Goal: Manage account settings

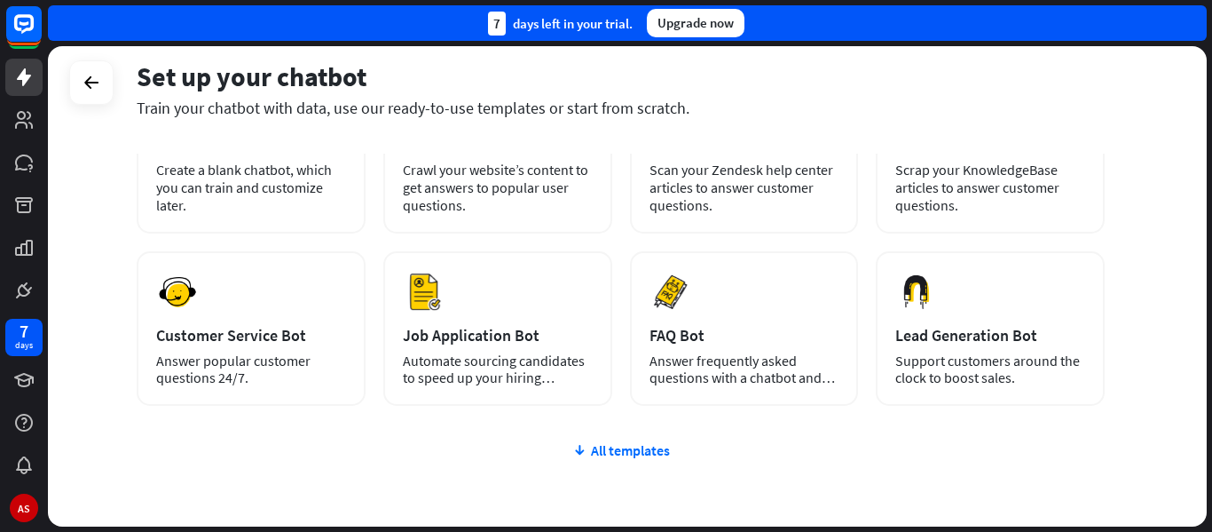
scroll to position [177, 0]
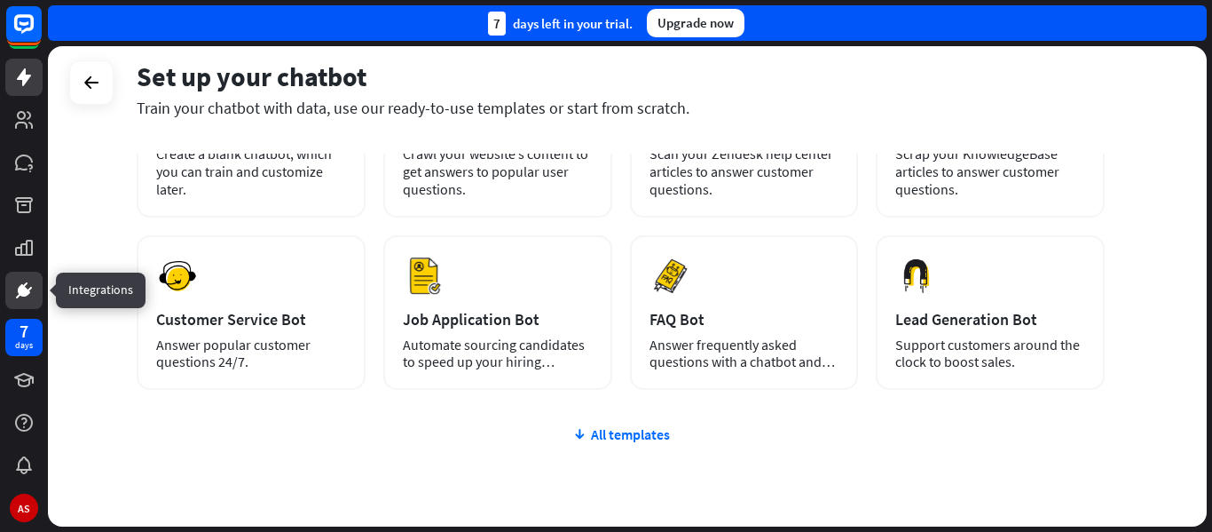
click at [22, 289] on icon at bounding box center [24, 290] width 11 height 11
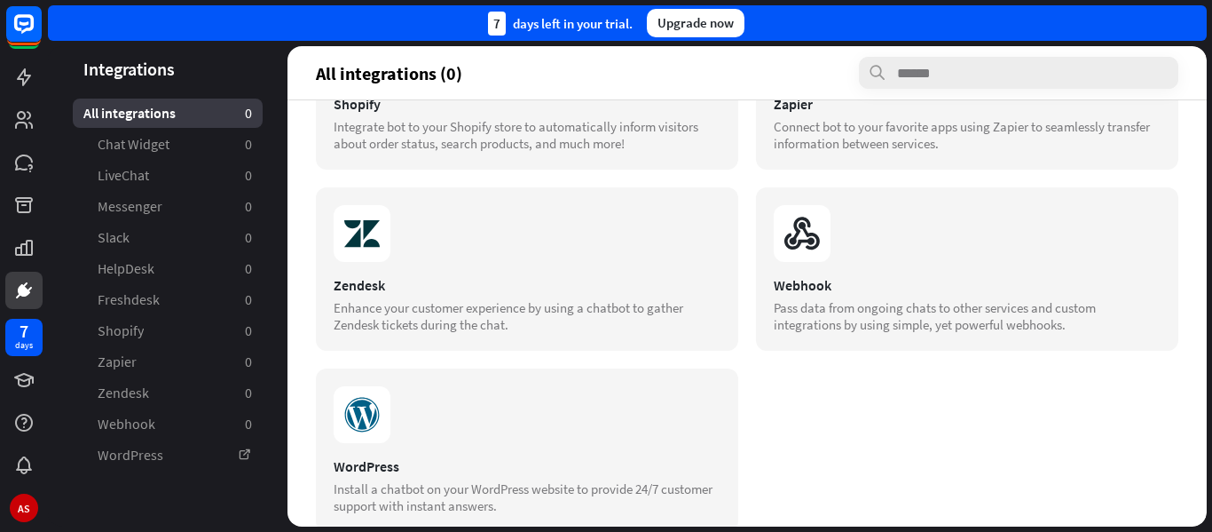
scroll to position [699, 0]
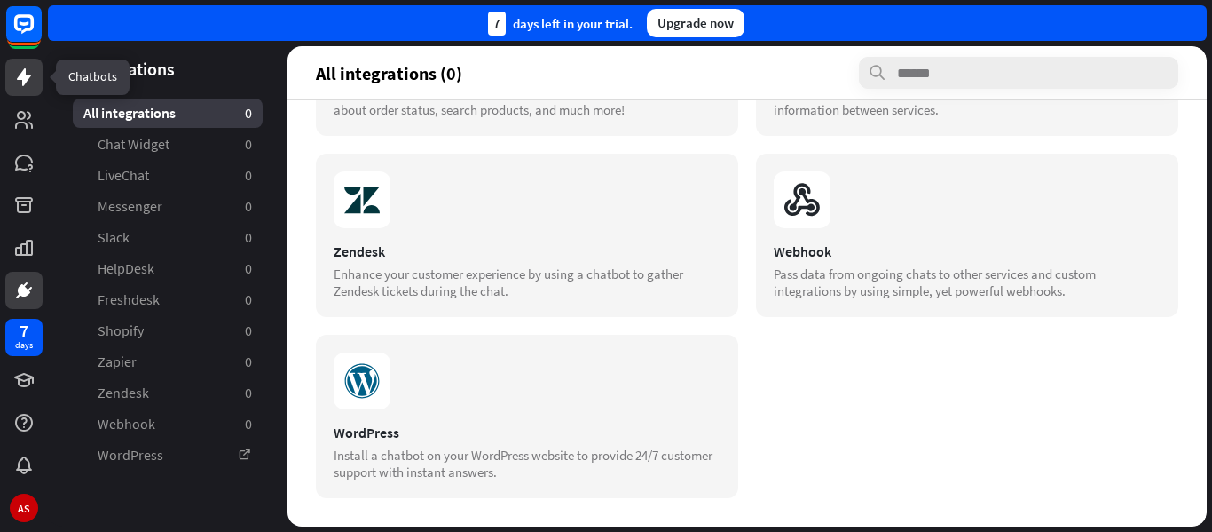
click at [12, 78] on link at bounding box center [23, 77] width 37 height 37
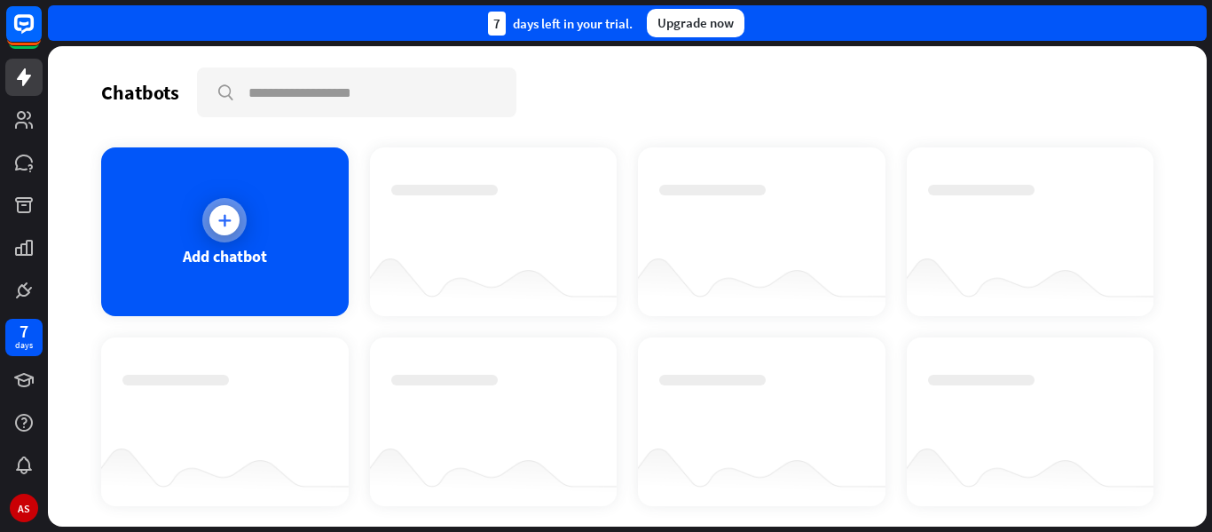
click at [227, 223] on icon at bounding box center [225, 220] width 18 height 18
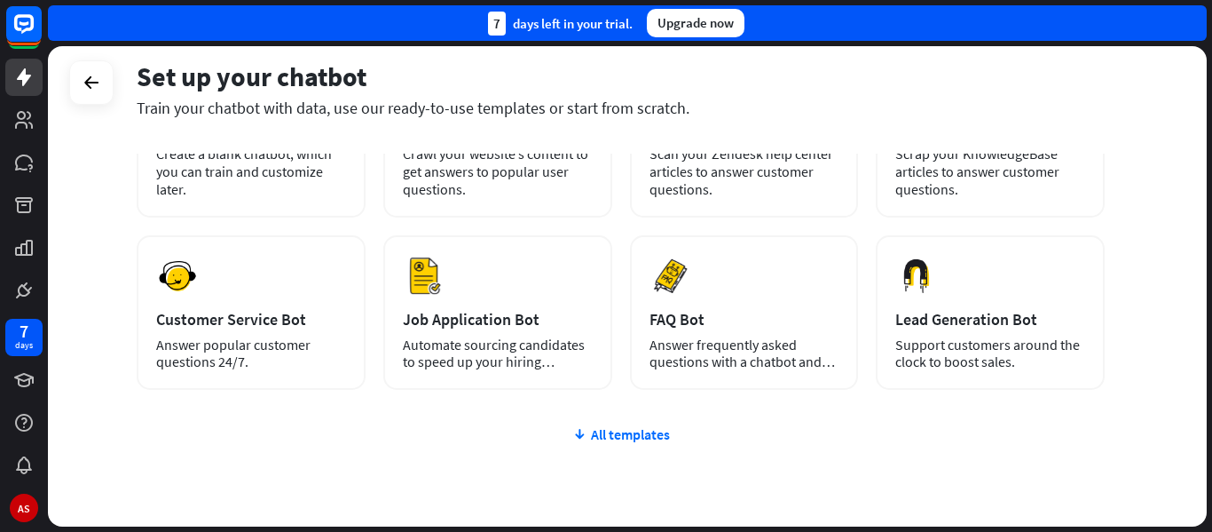
scroll to position [254, 0]
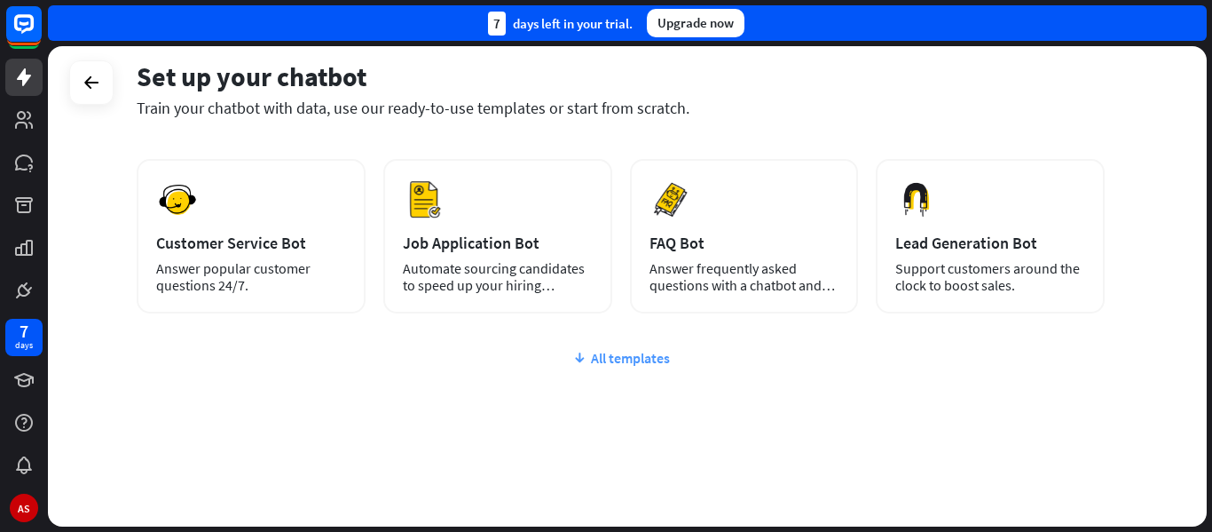
click at [620, 363] on div "All templates" at bounding box center [621, 358] width 968 height 18
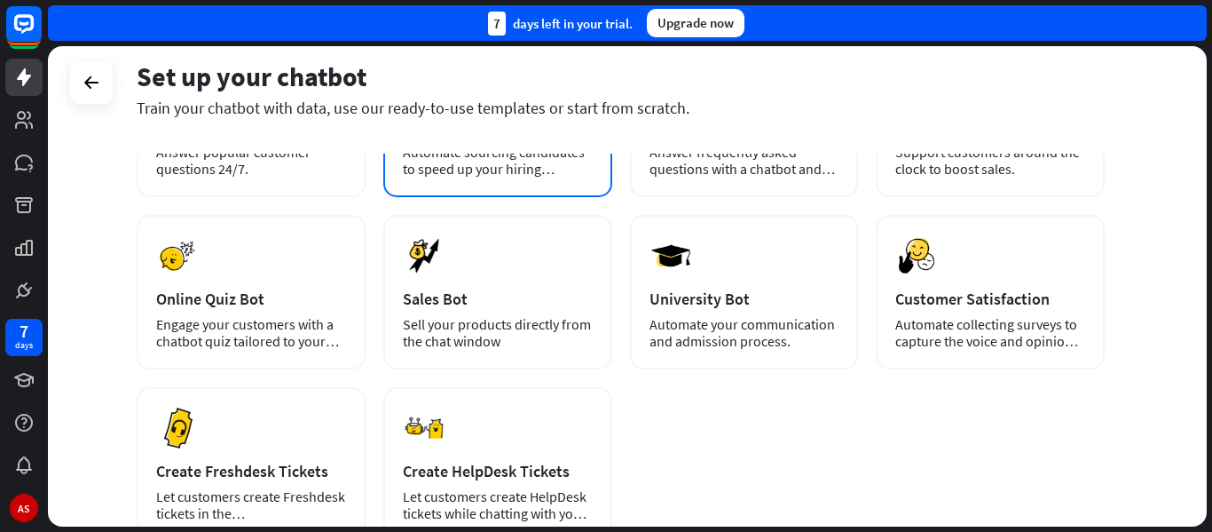
scroll to position [509, 0]
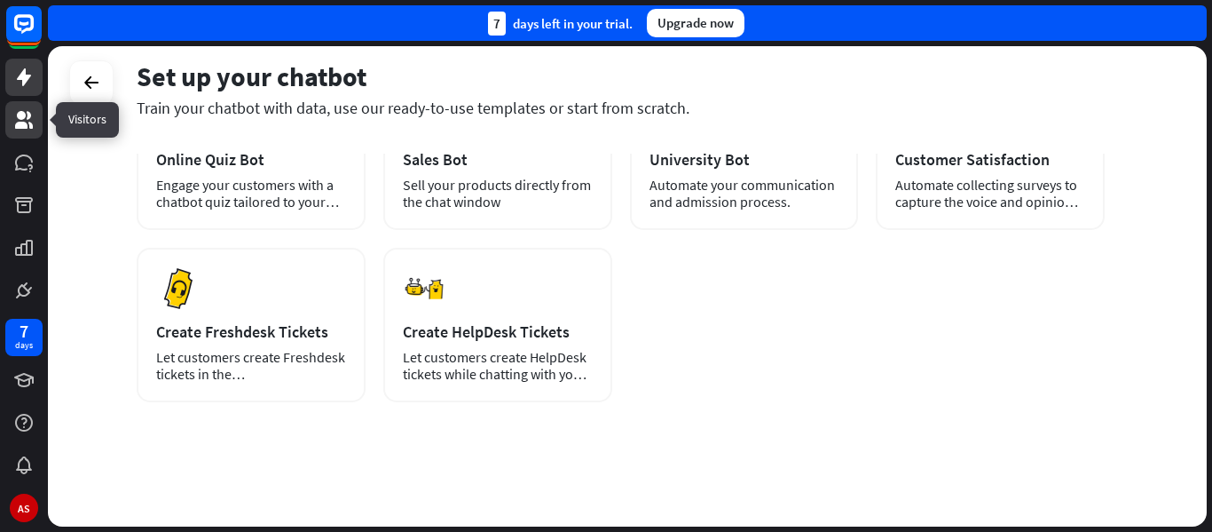
click at [18, 120] on icon at bounding box center [23, 119] width 21 height 21
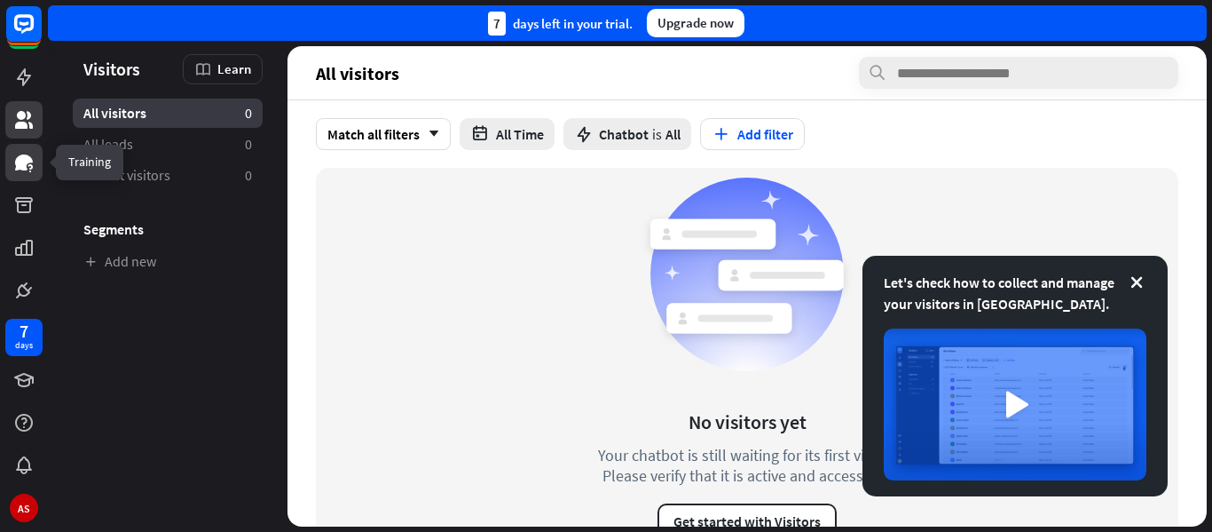
click at [25, 165] on icon at bounding box center [24, 162] width 18 height 16
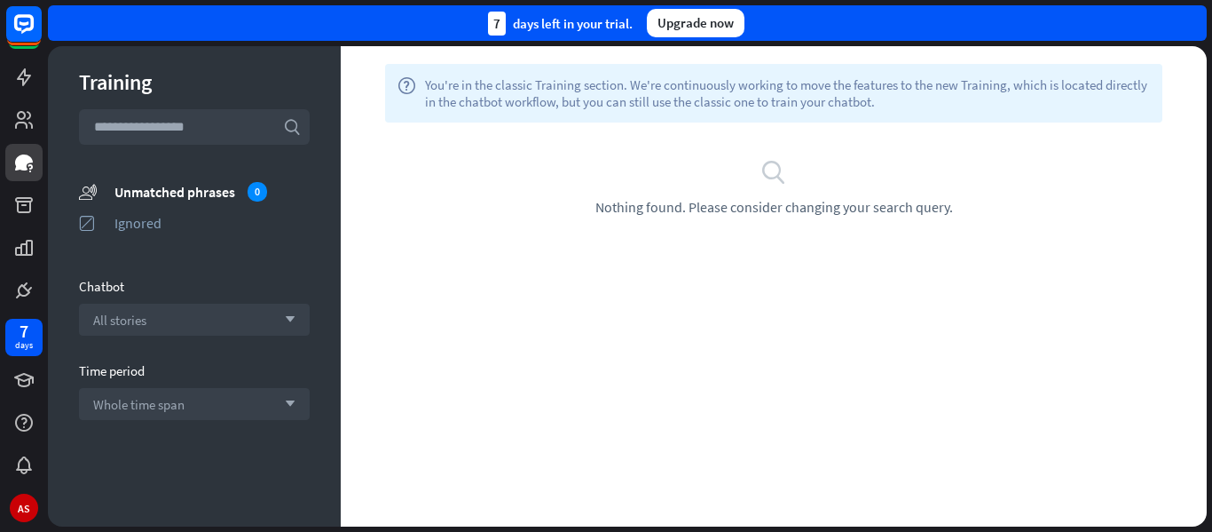
click at [775, 169] on icon "search" at bounding box center [773, 171] width 27 height 27
click at [759, 199] on span "Nothing found. Please consider changing your search query." at bounding box center [774, 207] width 358 height 18
click at [716, 110] on div "help You're in the classic Training section. We're continuously working to move…" at bounding box center [773, 93] width 777 height 59
click at [32, 425] on icon at bounding box center [24, 422] width 18 height 18
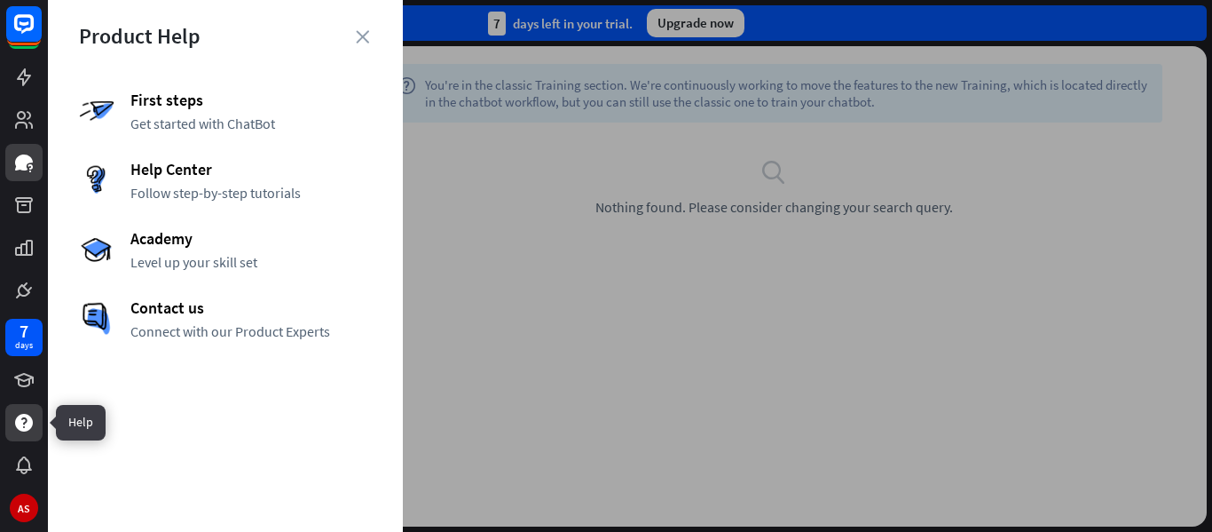
click at [32, 425] on icon at bounding box center [24, 422] width 18 height 18
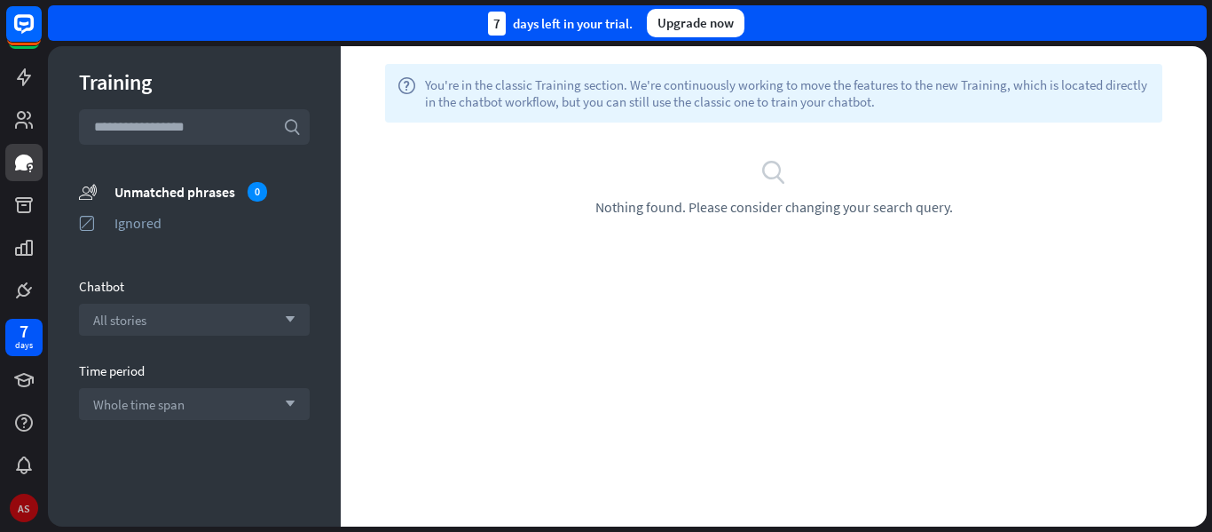
click at [23, 494] on div "AS" at bounding box center [24, 507] width 28 height 28
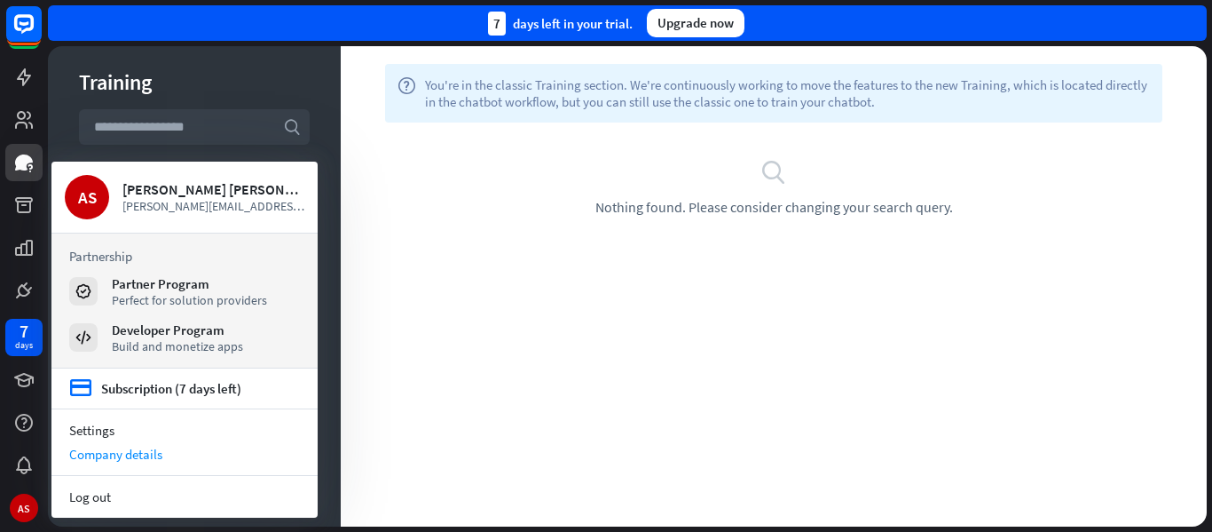
click at [95, 453] on div "Company details" at bounding box center [184, 454] width 266 height 24
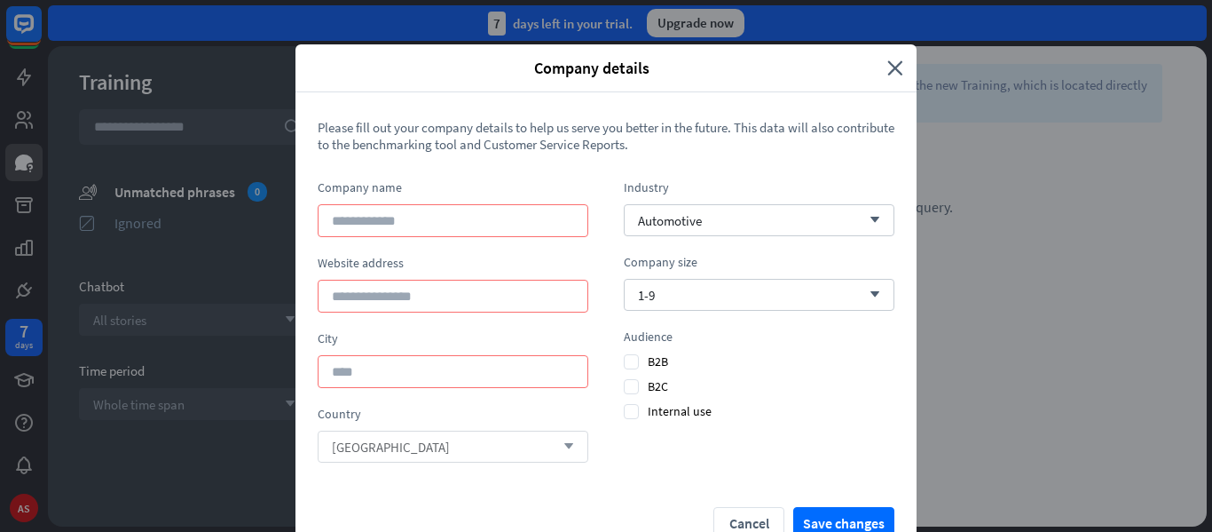
click at [526, 444] on div "Portugal arrow_down" at bounding box center [453, 446] width 271 height 32
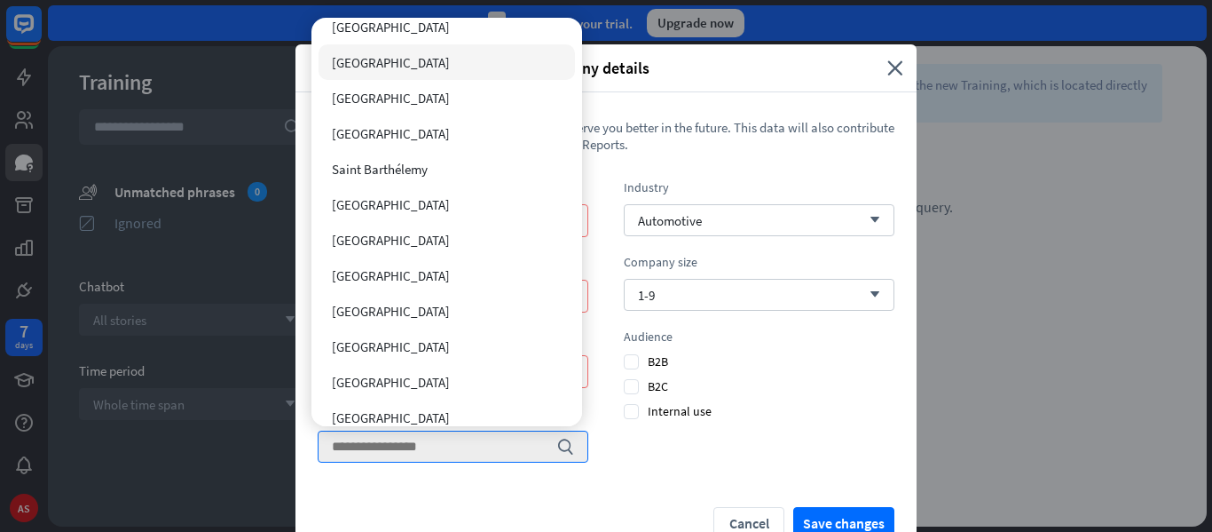
scroll to position [799, 0]
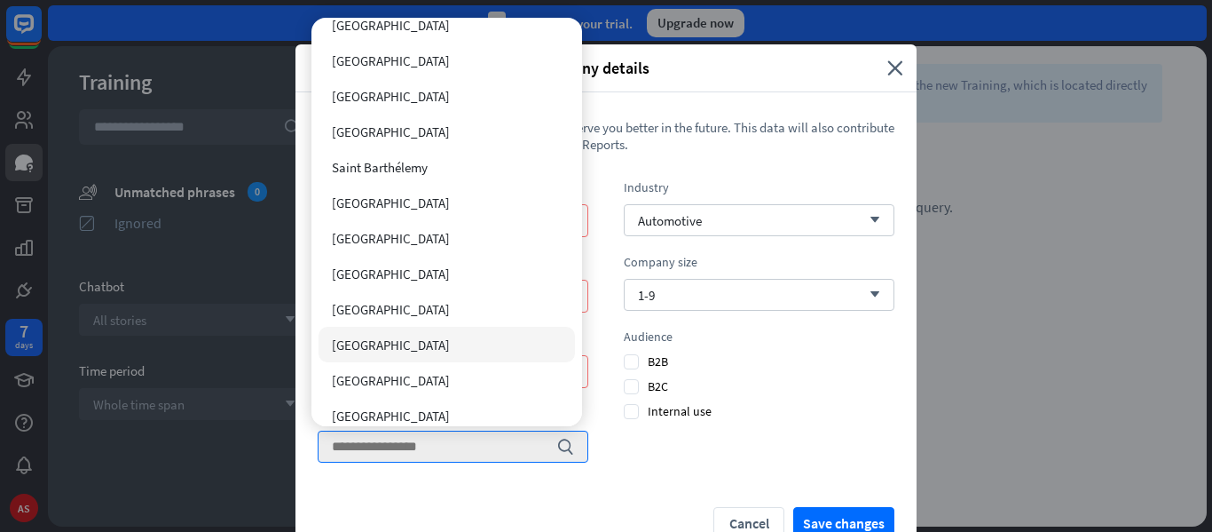
click at [373, 338] on div "[GEOGRAPHIC_DATA]" at bounding box center [447, 344] width 256 height 35
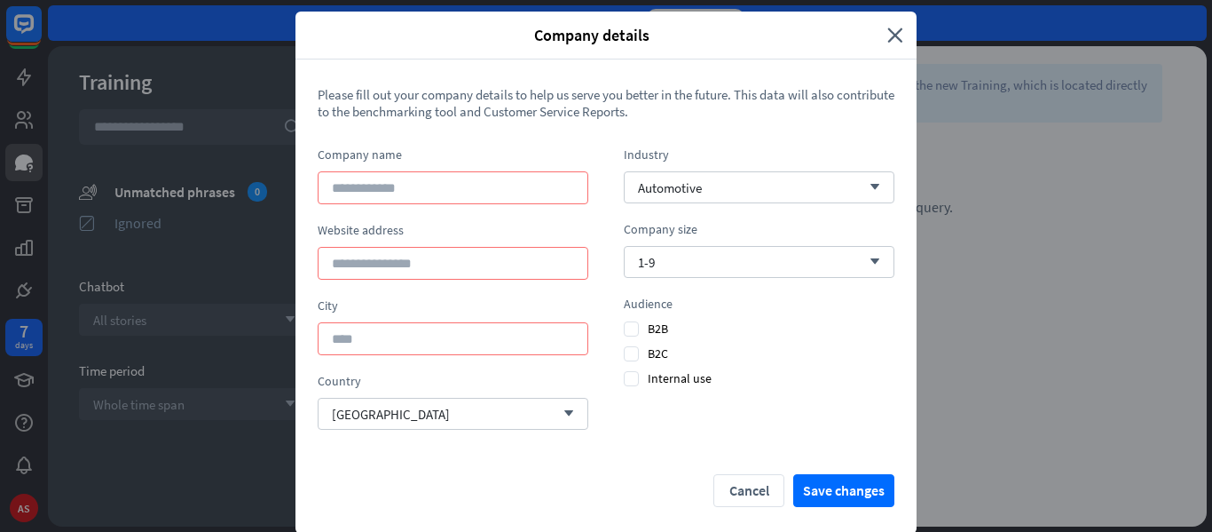
scroll to position [35, 0]
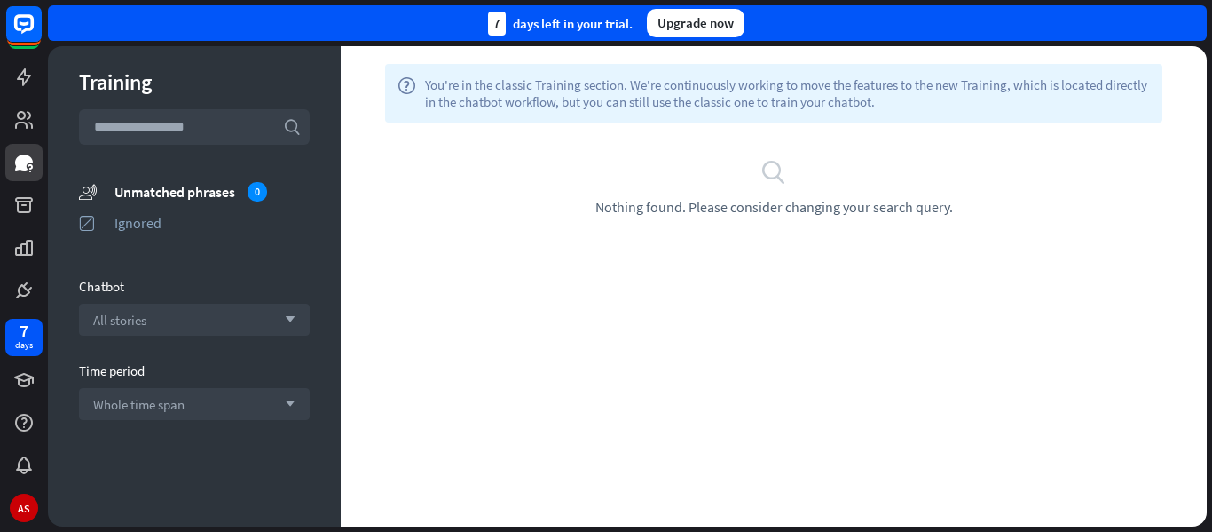
click at [825, 483] on div "Company details close Please fill out your company details to help us serve you…" at bounding box center [606, 266] width 1212 height 532
